Goal: Task Accomplishment & Management: Manage account settings

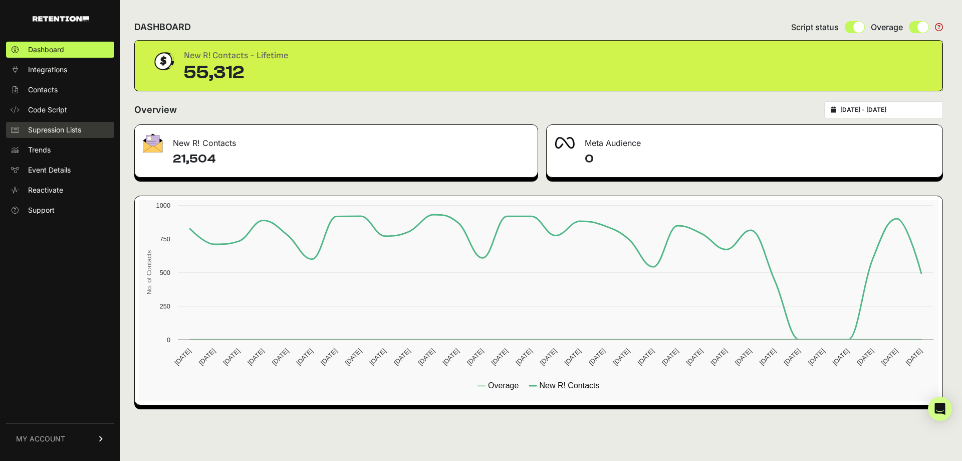
click at [45, 129] on span "Supression Lists" at bounding box center [54, 130] width 53 height 10
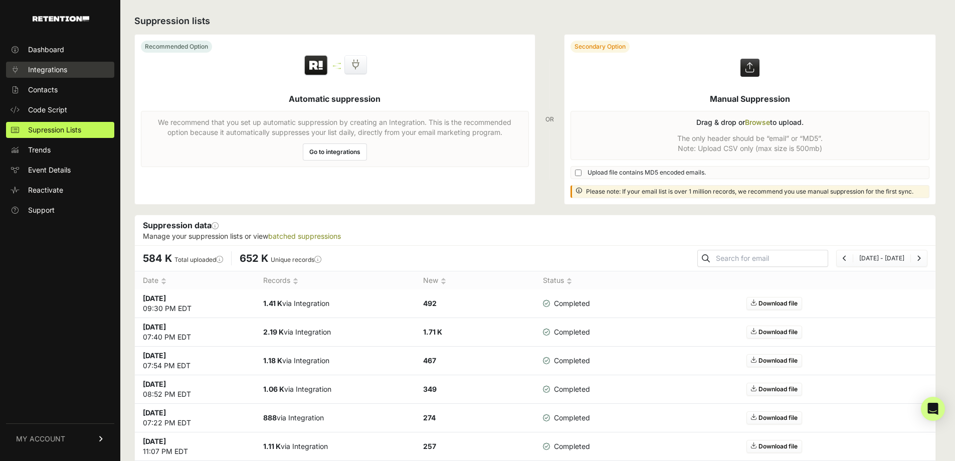
click at [57, 71] on span "Integrations" at bounding box center [47, 70] width 39 height 10
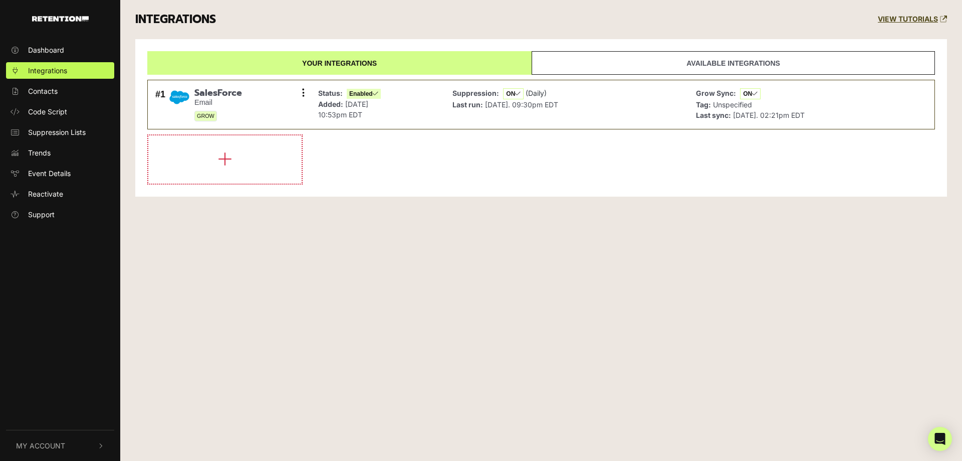
click at [713, 62] on link "Available integrations" at bounding box center [733, 63] width 403 height 24
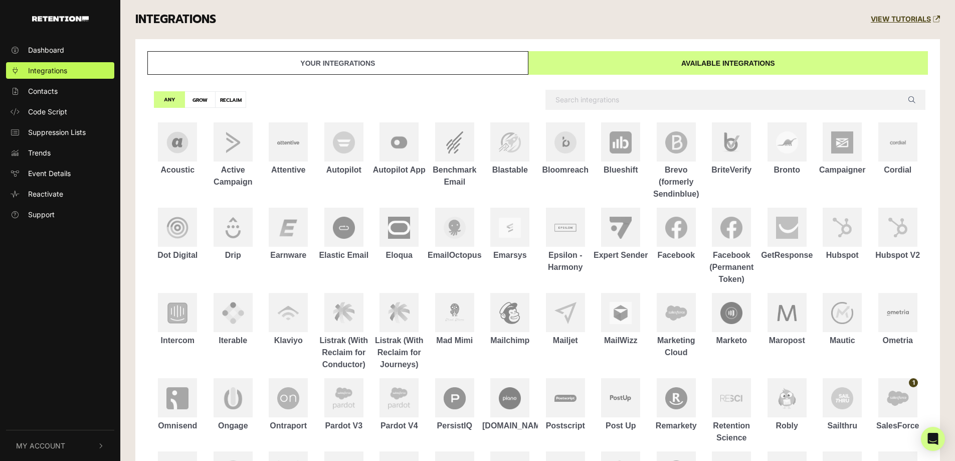
click at [366, 63] on link "Your integrations" at bounding box center [337, 63] width 381 height 24
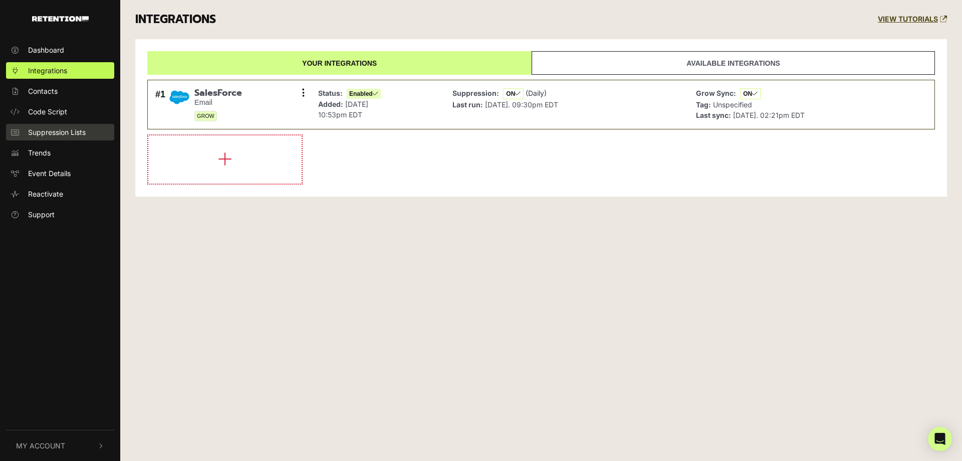
click at [41, 133] on span "Suppression Lists" at bounding box center [57, 132] width 58 height 11
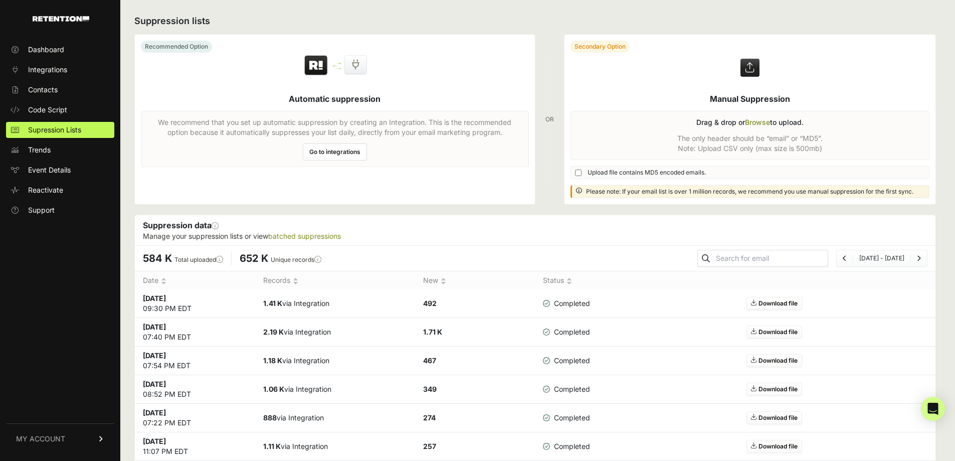
click at [560, 19] on h2 "Suppression lists" at bounding box center [534, 21] width 801 height 14
